Goal: Task Accomplishment & Management: Manage account settings

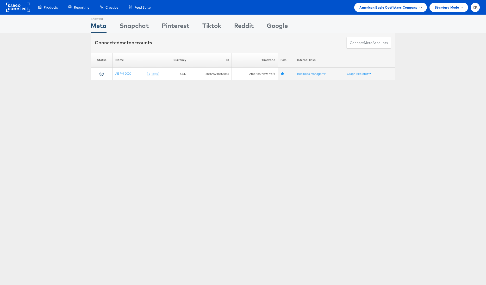
click at [377, 5] on span "American Eagle Outfitters Company" at bounding box center [389, 7] width 58 height 5
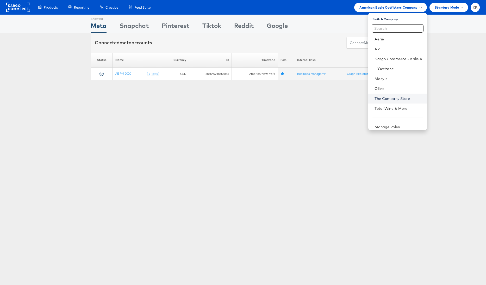
click at [383, 99] on link "The Company Store" at bounding box center [399, 98] width 48 height 5
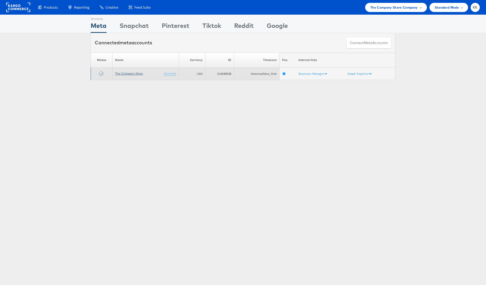
click at [129, 73] on link "The Company Store" at bounding box center [129, 73] width 28 height 4
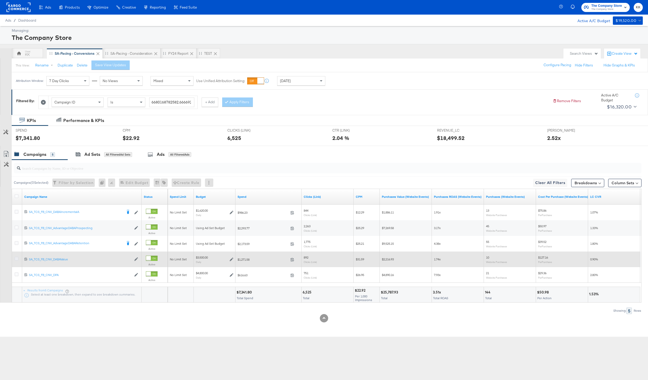
click at [16, 257] on icon at bounding box center [17, 259] width 4 height 4
click at [0, 0] on input "checkbox" at bounding box center [0, 0] width 0 height 0
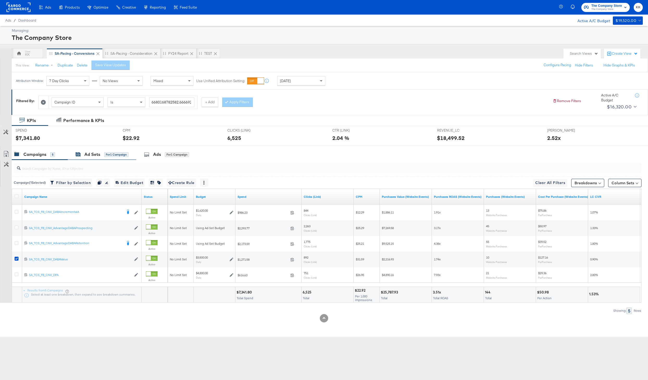
click at [97, 153] on div "Ad Sets" at bounding box center [92, 154] width 16 height 6
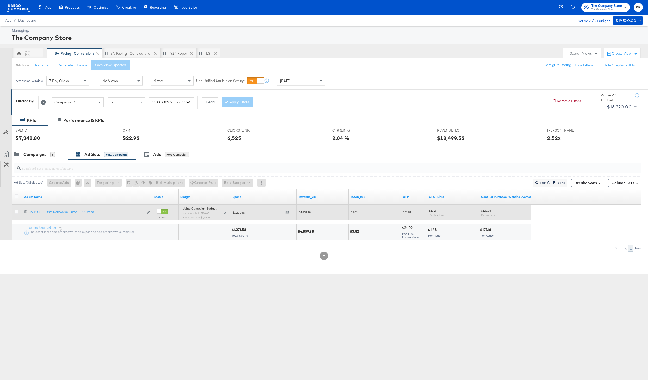
click at [223, 213] on div "Using Campaign Budget Min. spend limit: $700.00 Max. spend limit : $1,700.00 Ed…" at bounding box center [205, 215] width 44 height 12
click at [228, 211] on div "Using Campaign Budget Min. spend limit: $700.00 Max. spend limit : $1,700.00 Ed…" at bounding box center [205, 215] width 48 height 16
click at [226, 212] on icon at bounding box center [225, 213] width 3 height 3
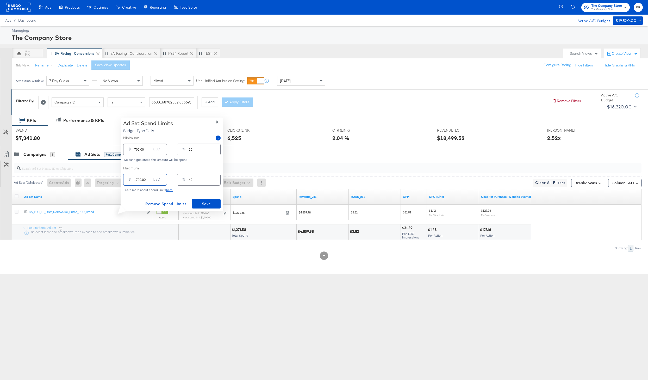
drag, startPoint x: 138, startPoint y: 180, endPoint x: 130, endPoint y: 180, distance: 8.3
click at [130, 180] on div "$ 1700.00 USD" at bounding box center [145, 180] width 44 height 12
type input "200.00"
type input "6"
type input "2000.00"
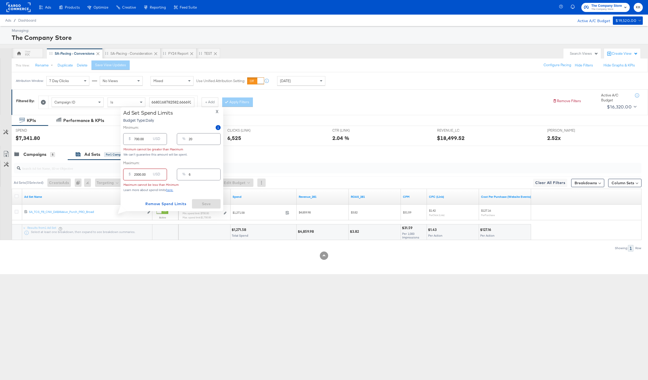
type input "57"
type input "2000.00"
click at [136, 150] on input "700.00" at bounding box center [142, 147] width 17 height 11
type input "00.00"
type input "0"
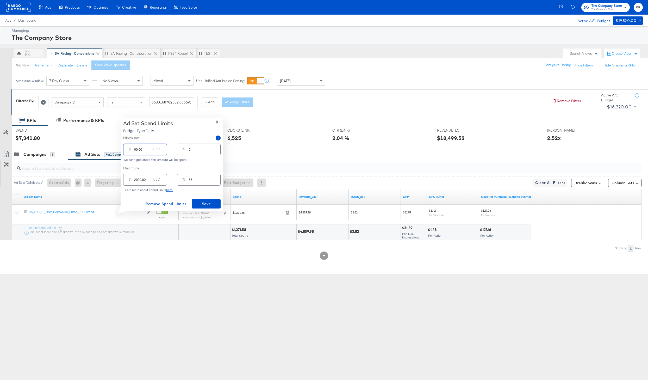
type input "900.00"
type input "26"
type input "900.00"
click at [204, 204] on span "Save" at bounding box center [206, 204] width 24 height 7
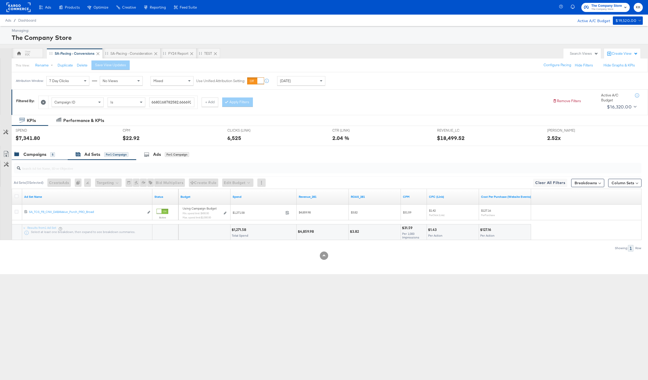
click at [44, 151] on div "Campaigns 5" at bounding box center [40, 154] width 56 height 11
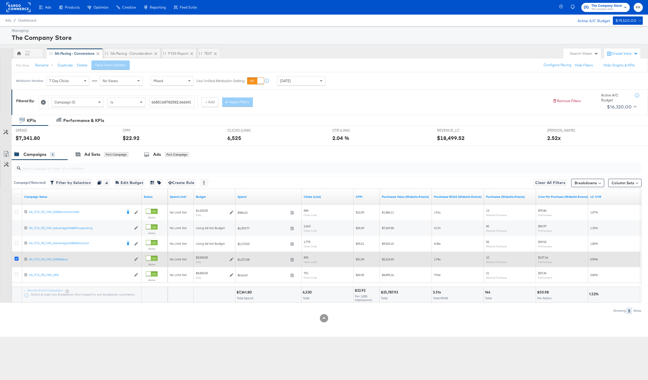
click at [17, 261] on icon at bounding box center [17, 259] width 4 height 4
click at [0, 0] on input "checkbox" at bounding box center [0, 0] width 0 height 0
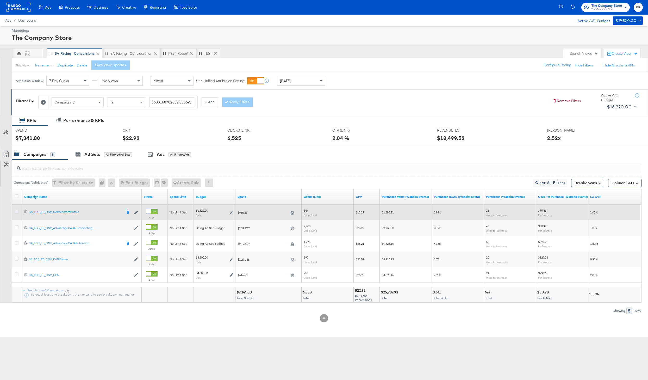
click at [15, 212] on icon at bounding box center [17, 212] width 4 height 4
click at [0, 0] on input "checkbox" at bounding box center [0, 0] width 0 height 0
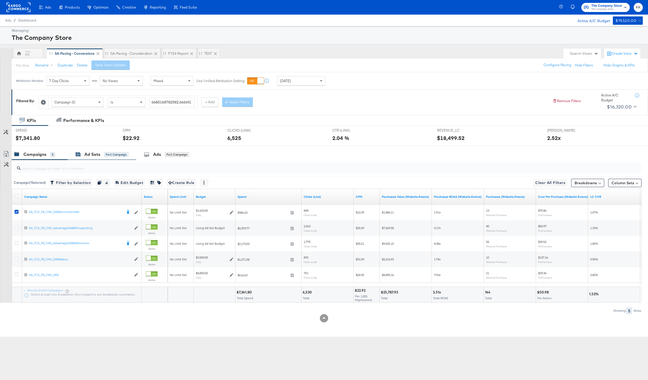
click at [101, 154] on div "Ad Sets for 1 Campaign" at bounding box center [102, 154] width 53 height 6
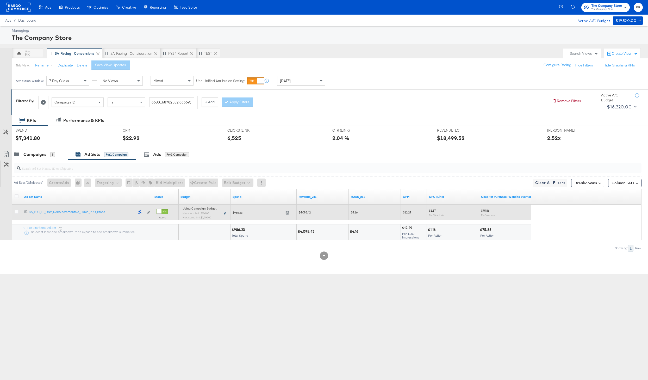
click at [225, 212] on icon at bounding box center [225, 213] width 3 height 3
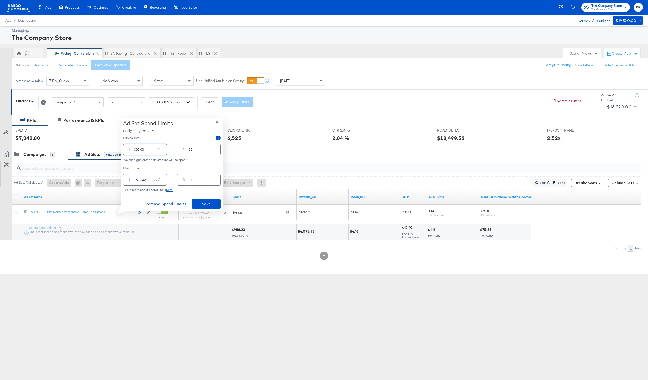
click at [135, 149] on input "300.00" at bounding box center [142, 147] width 17 height 11
type input "00.00"
type input "0"
type input "100.00"
type input "6"
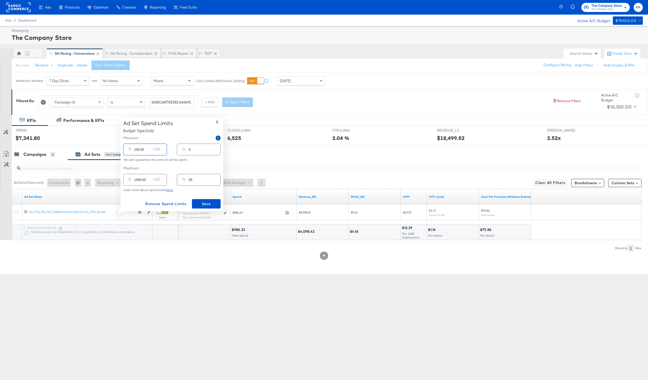
type input "100.00"
click at [137, 180] on input "1500.00" at bounding box center [142, 177] width 17 height 11
type input "100.00"
type input "6"
type input "1300.00"
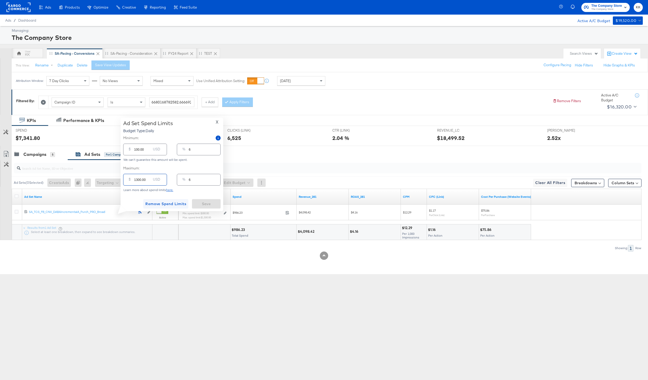
type input "80"
type input "1300.00"
click at [215, 203] on span "Save" at bounding box center [206, 204] width 24 height 7
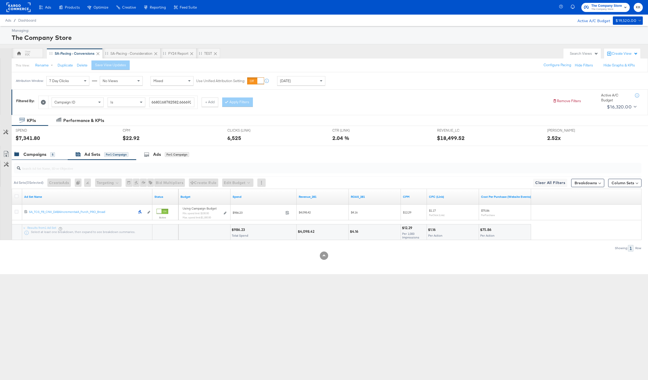
click at [45, 157] on div "Campaigns" at bounding box center [34, 154] width 23 height 6
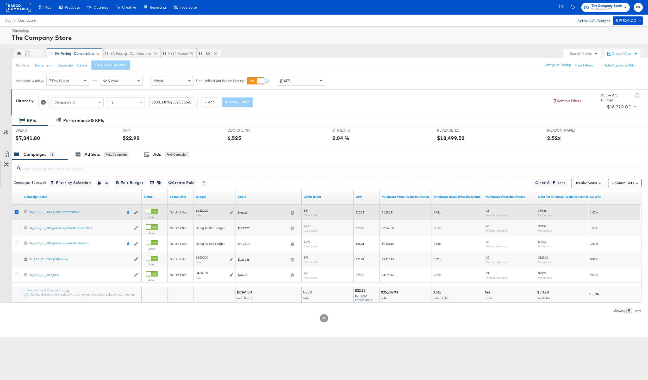
click at [16, 211] on icon at bounding box center [17, 212] width 4 height 4
click at [0, 0] on input "checkbox" at bounding box center [0, 0] width 0 height 0
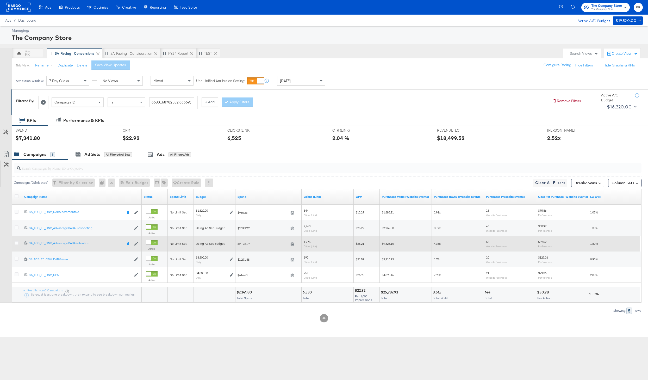
click at [14, 244] on div at bounding box center [18, 243] width 10 height 9
click at [17, 243] on icon at bounding box center [17, 243] width 4 height 4
click at [0, 0] on input "checkbox" at bounding box center [0, 0] width 0 height 0
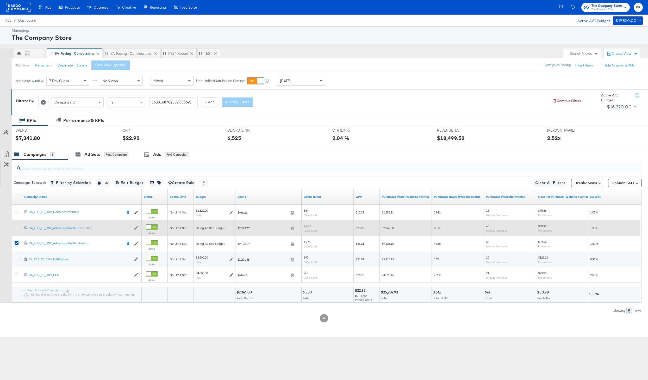
click at [16, 227] on icon at bounding box center [17, 227] width 4 height 4
click at [0, 0] on input "checkbox" at bounding box center [0, 0] width 0 height 0
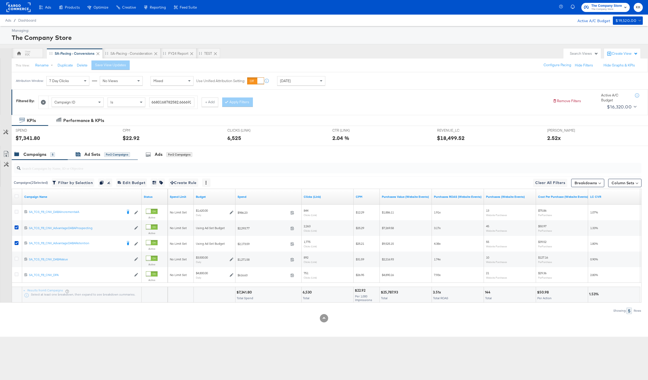
click at [108, 153] on div "for 2 Campaigns" at bounding box center [117, 154] width 26 height 5
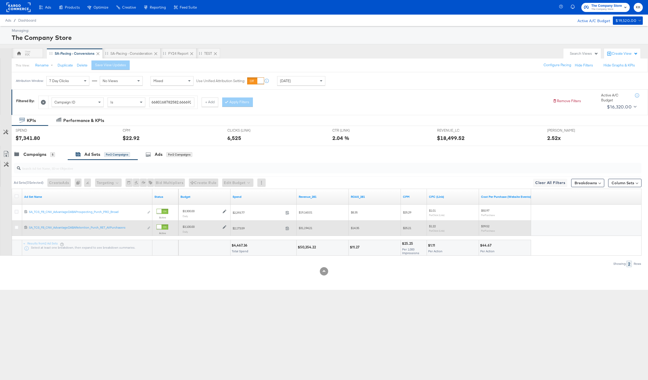
click at [224, 226] on icon at bounding box center [225, 227] width 4 height 4
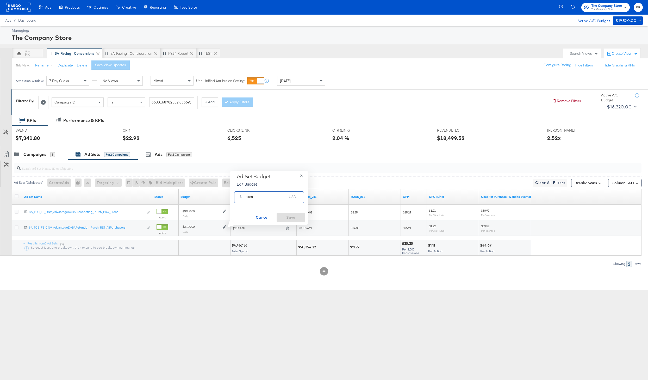
drag, startPoint x: 258, startPoint y: 198, endPoint x: 236, endPoint y: 198, distance: 21.9
click at [236, 198] on div "$ 3100 USD" at bounding box center [269, 197] width 70 height 12
type input "2700"
click at [285, 217] on span "Save" at bounding box center [291, 217] width 24 height 7
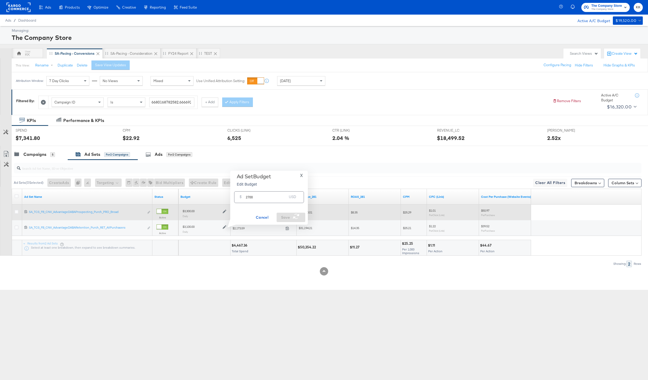
click at [203, 209] on div "$3,300.00" at bounding box center [205, 211] width 44 height 4
click at [225, 211] on icon at bounding box center [225, 212] width 4 height 4
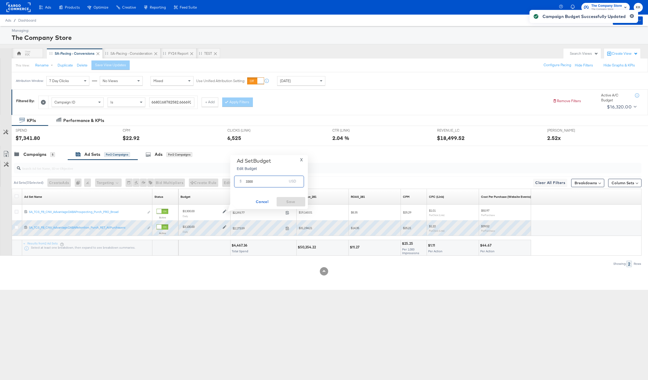
drag, startPoint x: 256, startPoint y: 182, endPoint x: 240, endPoint y: 181, distance: 15.7
click at [240, 181] on div "$ 3300 USD" at bounding box center [269, 182] width 70 height 12
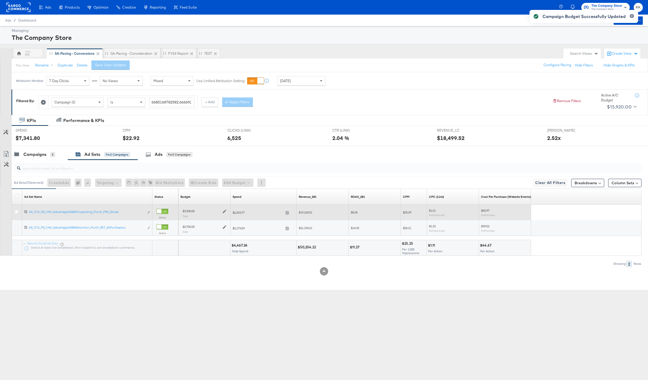
click at [224, 210] on icon at bounding box center [225, 212] width 4 height 4
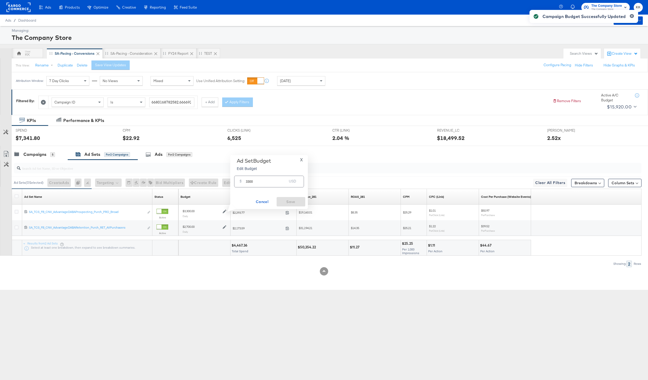
click at [250, 181] on input "3300" at bounding box center [266, 179] width 41 height 11
type input "3000"
click at [286, 201] on span "Save" at bounding box center [291, 202] width 24 height 7
click at [34, 156] on div "Campaigns" at bounding box center [34, 154] width 23 height 6
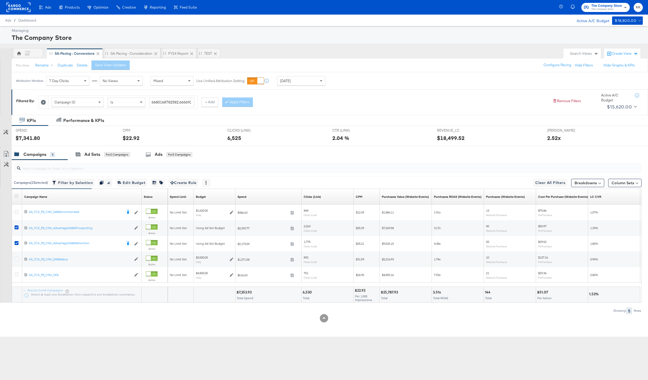
click at [16, 196] on icon at bounding box center [17, 196] width 4 height 4
click at [0, 0] on input "checkbox" at bounding box center [0, 0] width 0 height 0
click at [16, 196] on icon at bounding box center [17, 196] width 4 height 4
click at [0, 0] on input "checkbox" at bounding box center [0, 0] width 0 height 0
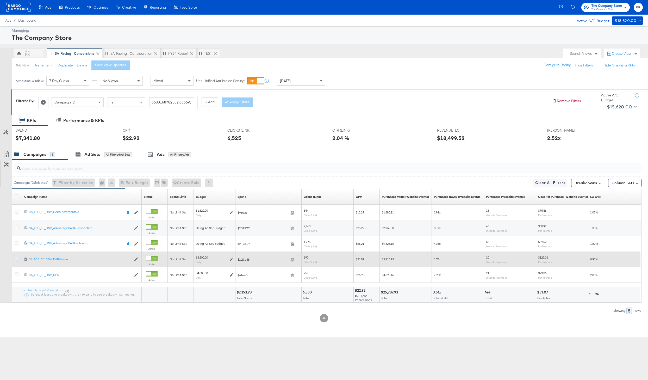
click at [16, 260] on icon at bounding box center [17, 259] width 4 height 4
click at [0, 0] on input "checkbox" at bounding box center [0, 0] width 0 height 0
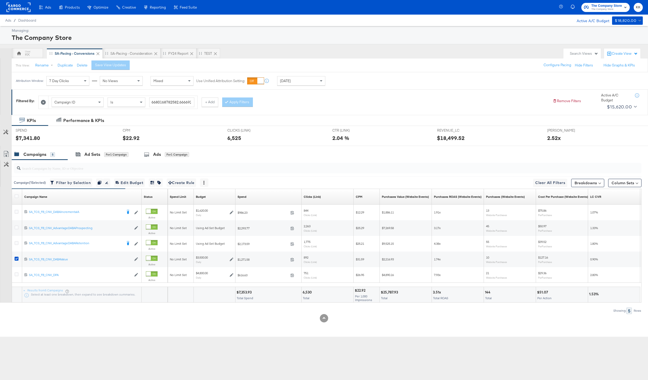
click at [112, 139] on div "$7,341.80" at bounding box center [65, 138] width 99 height 8
click at [110, 156] on div "for 1 Campaign" at bounding box center [116, 154] width 24 height 5
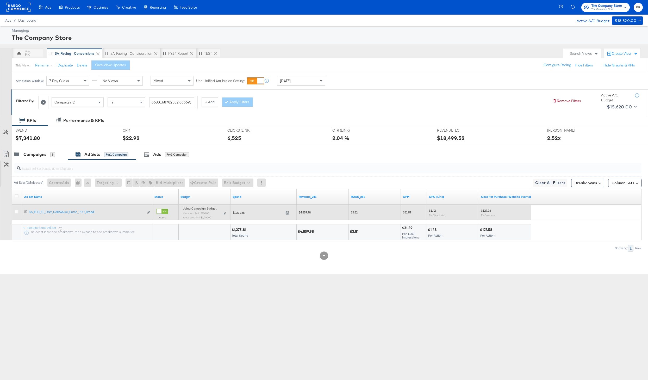
click at [223, 211] on div "Using Campaign Budget Min. spend limit: $900.00 Max. spend limit : $2,000.00 Ed…" at bounding box center [205, 215] width 44 height 12
click at [224, 213] on icon at bounding box center [225, 213] width 3 height 3
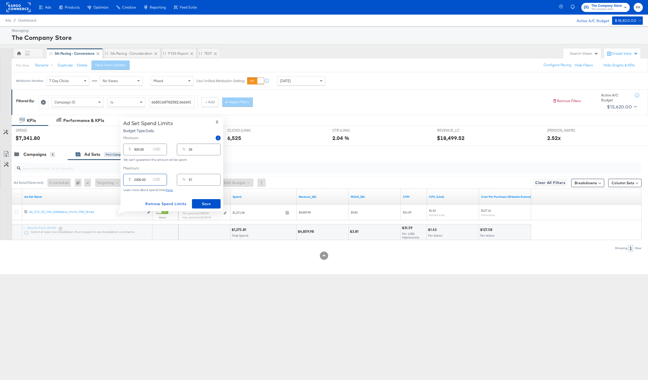
drag, startPoint x: 138, startPoint y: 180, endPoint x: 127, endPoint y: 180, distance: 10.9
click at [127, 180] on div "$ 2000.00 USD" at bounding box center [145, 180] width 44 height 12
type input "100.00"
type input "3"
type input "1700.00"
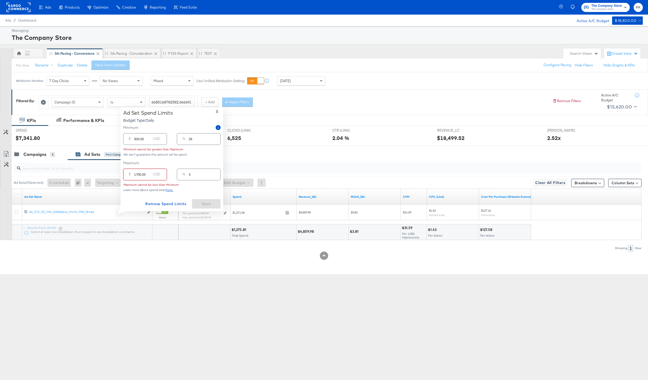
type input "49"
type input "1700.00"
click at [135, 150] on input "900.00" at bounding box center [142, 147] width 17 height 11
type input "00.00"
type input "0"
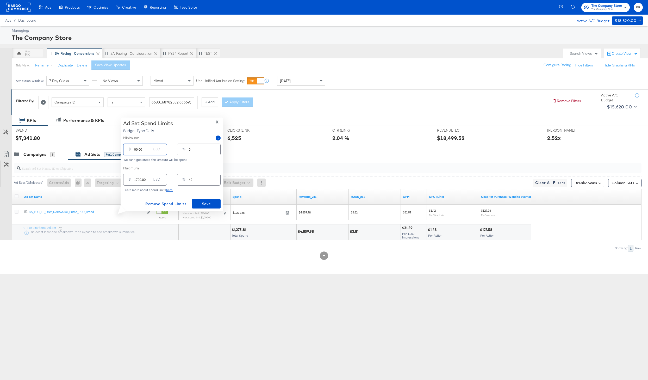
type input "100.00"
type input "3"
type input "100.00"
click at [207, 204] on span "Save" at bounding box center [206, 204] width 24 height 7
